Goal: Information Seeking & Learning: Learn about a topic

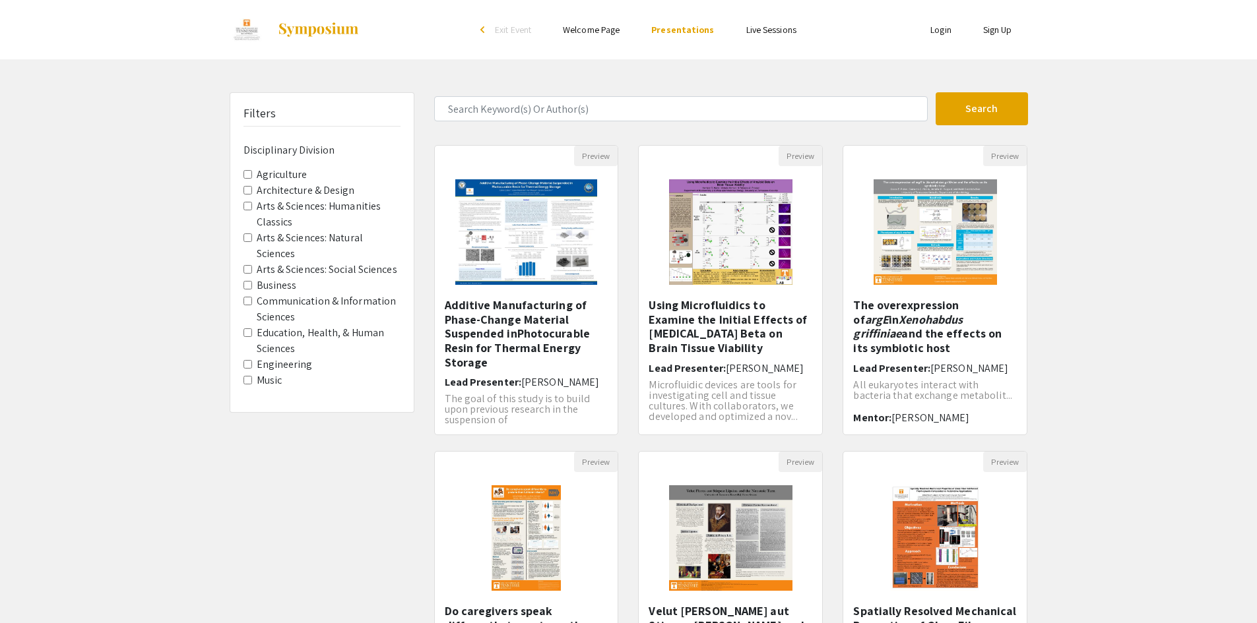
click at [299, 171] on label "Agriculture" at bounding box center [282, 175] width 51 height 16
click at [252, 171] on Division-Agriculture "Agriculture" at bounding box center [247, 174] width 9 height 9
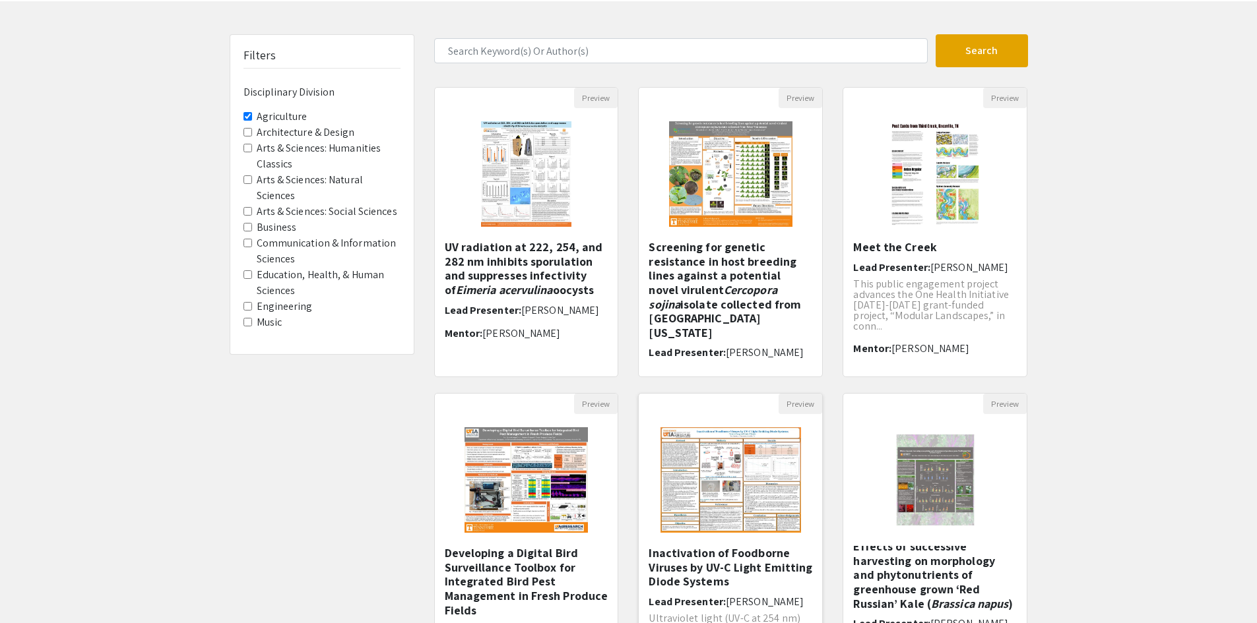
scroll to position [132, 0]
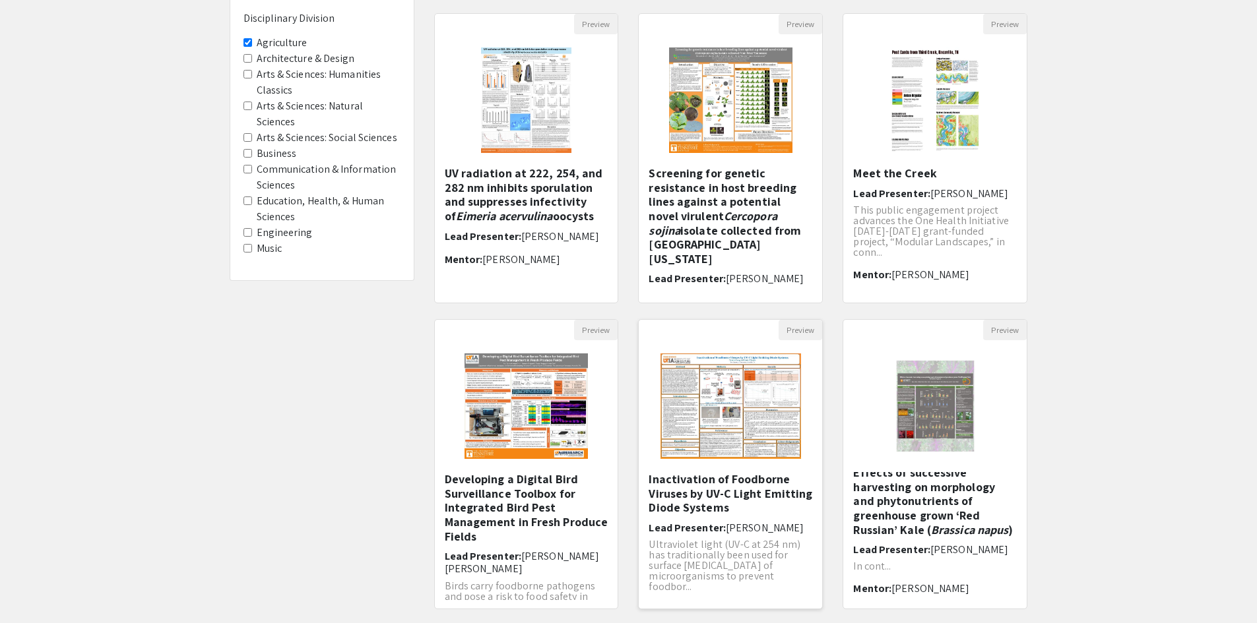
click at [732, 435] on img "Open Presentation <p>Inactivation of Foodborne Viruses by UV-C Light Emitting D…" at bounding box center [730, 406] width 167 height 132
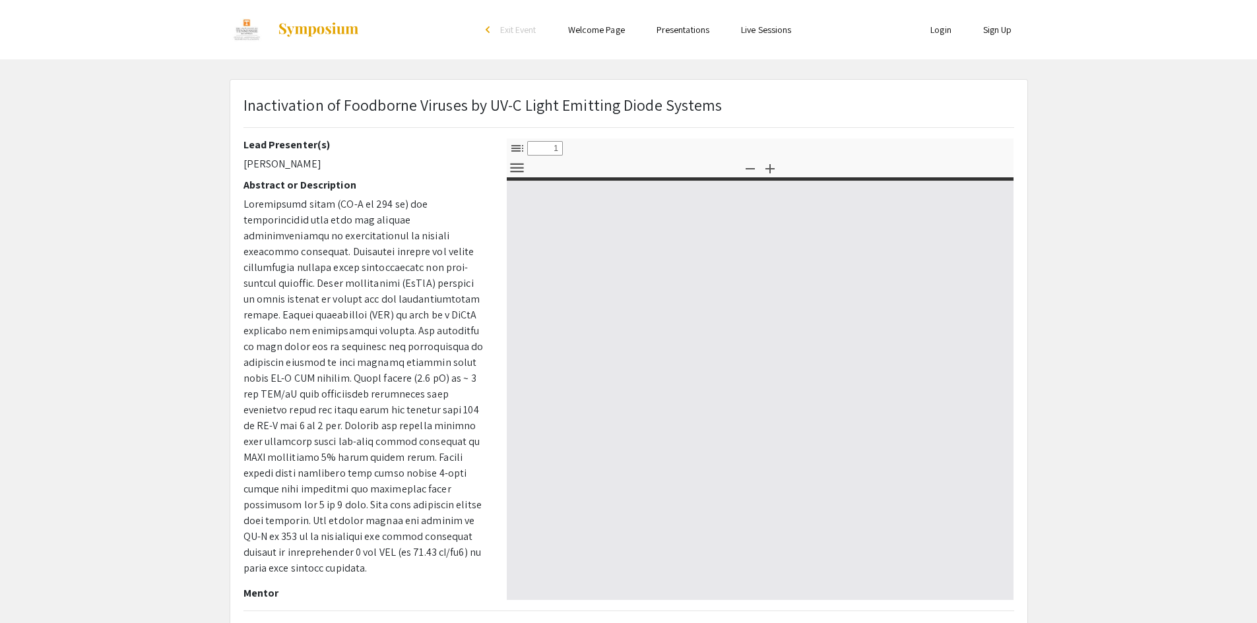
select select "custom"
type input "0"
select select "custom"
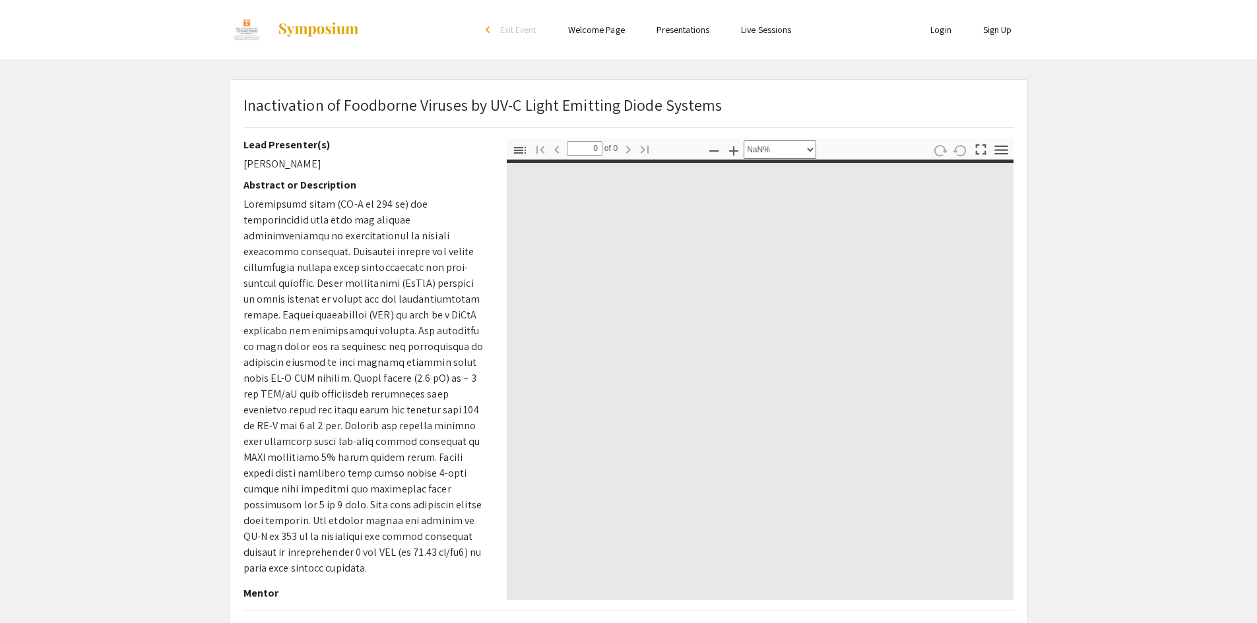
type input "1"
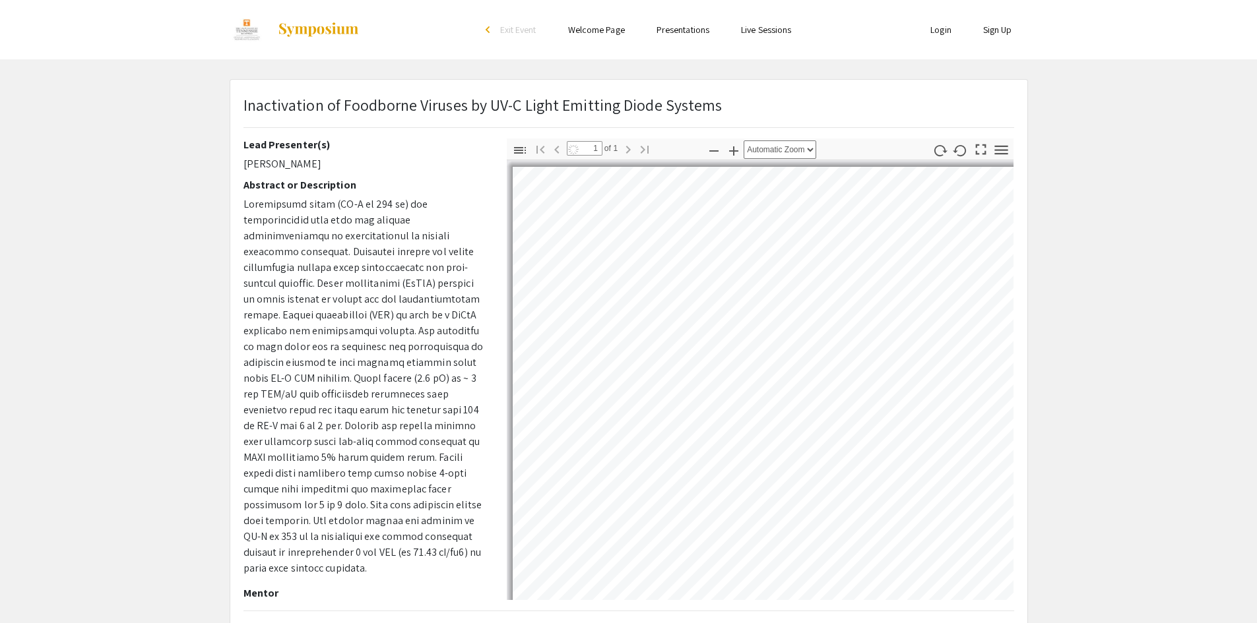
scroll to position [12, 0]
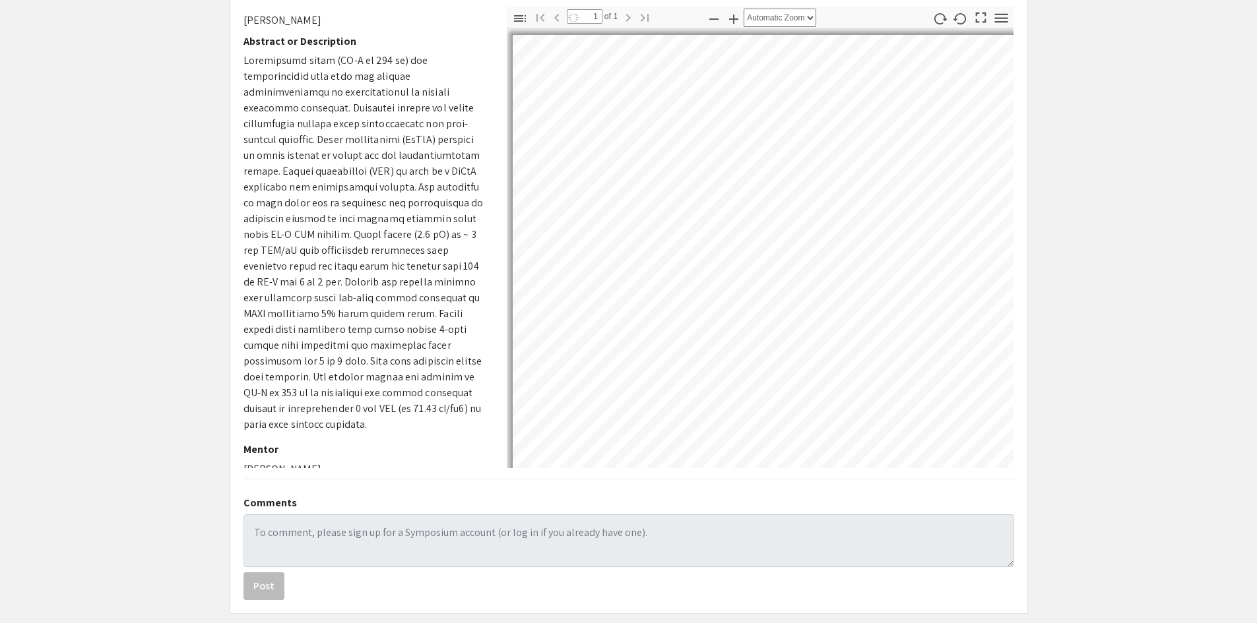
select select "auto"
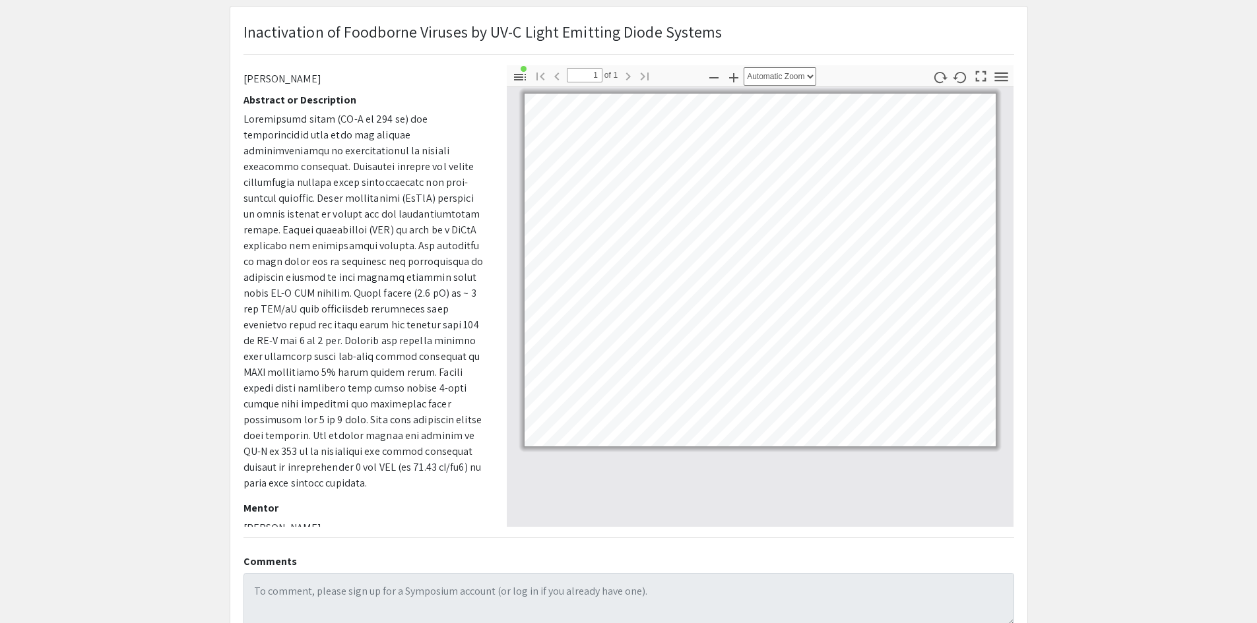
scroll to position [195, 0]
